Goal: Complete application form

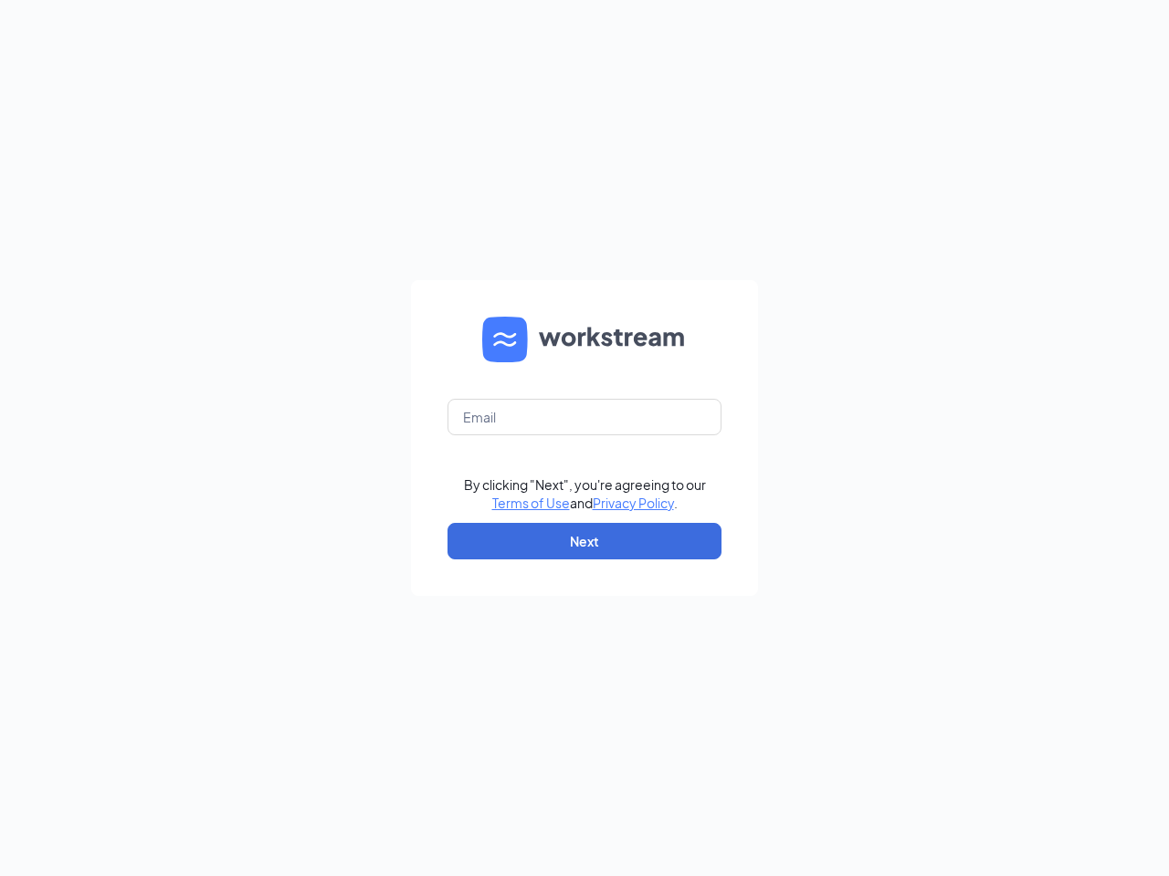
click at [584, 438] on form "By clicking "Next", you're agreeing to our Terms of Use and Privacy Policy . Ne…" at bounding box center [584, 438] width 347 height 316
click at [584, 541] on button "Next" at bounding box center [584, 541] width 274 height 37
click at [584, 438] on form "By clicking "Next", you're agreeing to our Terms of Use and Privacy Policy . Ne…" at bounding box center [584, 438] width 347 height 316
click at [584, 541] on button "Next" at bounding box center [584, 541] width 274 height 37
